Goal: Navigation & Orientation: Find specific page/section

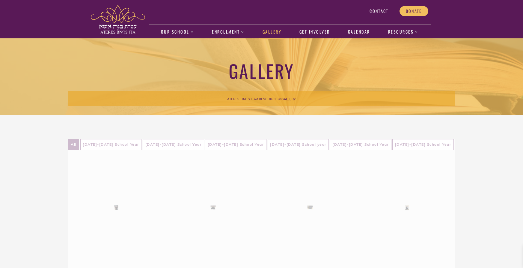
click at [131, 27] on img at bounding box center [118, 19] width 54 height 29
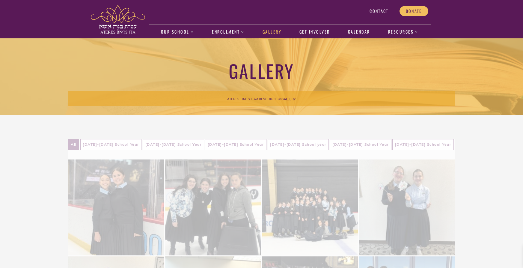
click at [131, 27] on img at bounding box center [118, 19] width 54 height 29
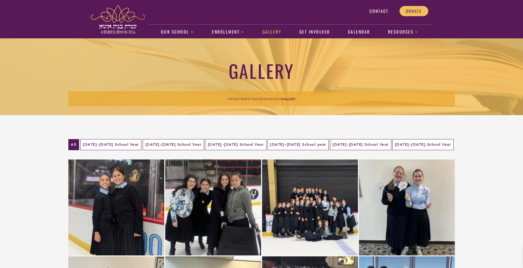
click at [115, 19] on img at bounding box center [118, 19] width 54 height 29
click at [120, 28] on img at bounding box center [118, 19] width 54 height 29
click at [116, 30] on img at bounding box center [118, 19] width 54 height 29
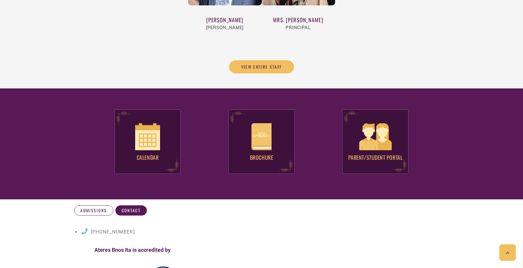
scroll to position [2404, 0]
